Goal: Find specific page/section: Find specific page/section

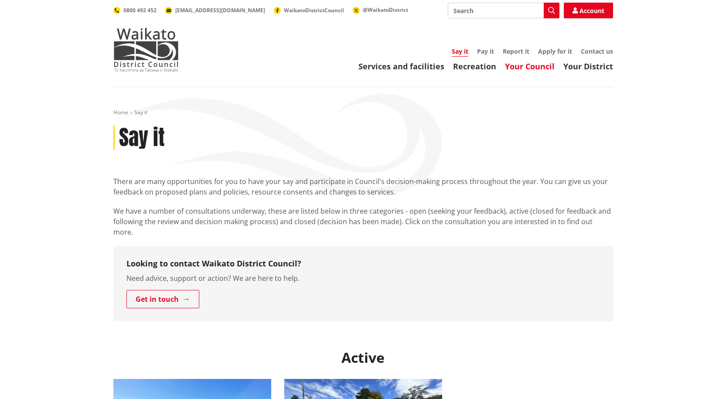
click at [532, 65] on link "Your Council" at bounding box center [530, 66] width 50 height 10
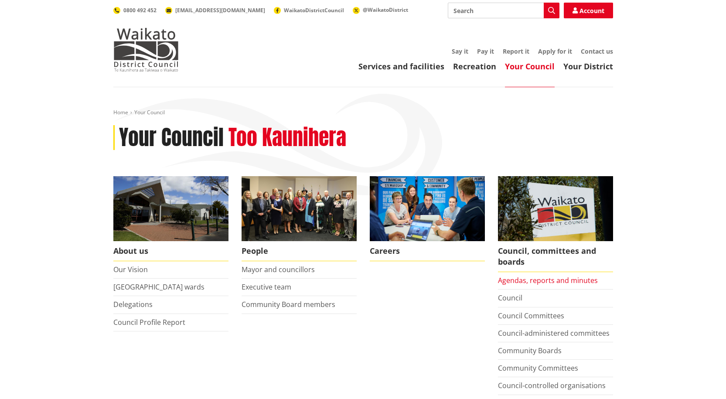
click at [518, 281] on link "Agendas, reports and minutes" at bounding box center [548, 281] width 100 height 10
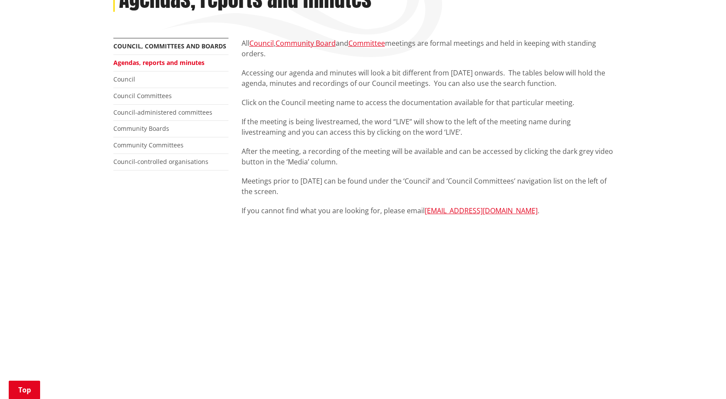
scroll to position [262, 0]
